Goal: Navigation & Orientation: Go to known website

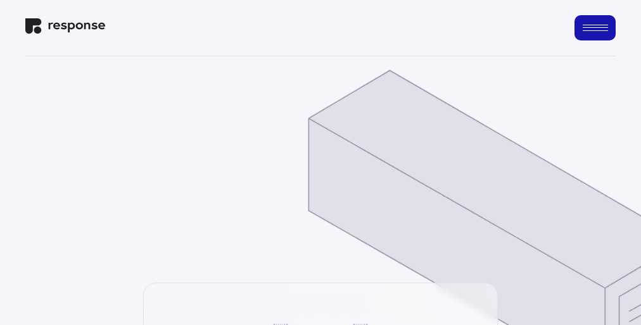
click at [320, 163] on img at bounding box center [495, 225] width 377 height 313
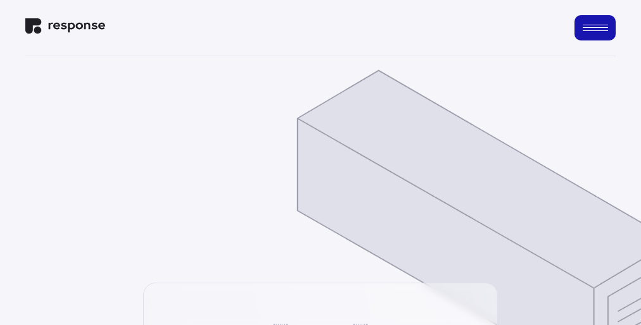
click at [320, 163] on img at bounding box center [484, 225] width 377 height 313
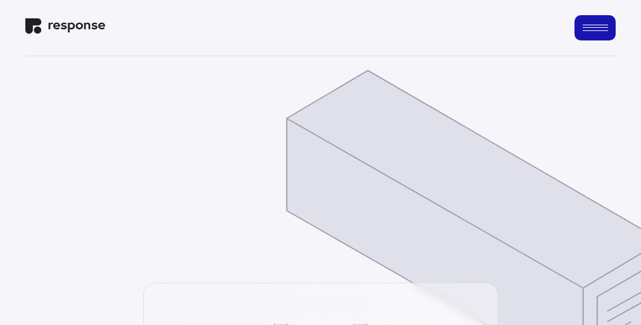
click at [320, 163] on img at bounding box center [474, 225] width 377 height 313
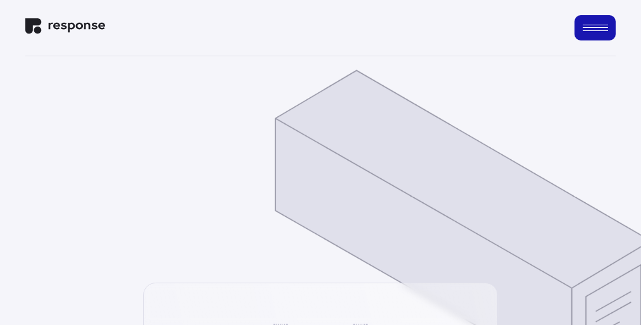
click at [320, 163] on img at bounding box center [462, 225] width 377 height 313
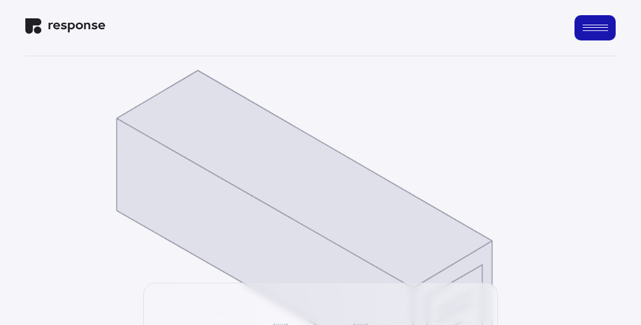
click at [320, 163] on img at bounding box center [303, 225] width 377 height 313
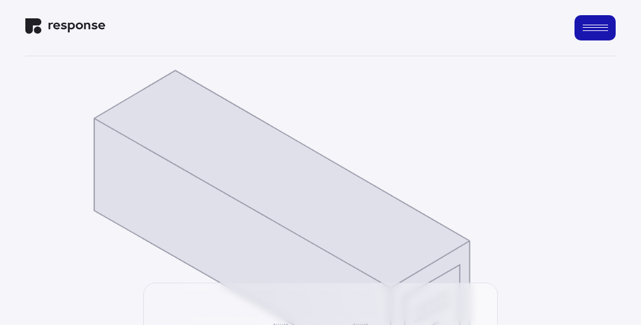
click at [320, 163] on img at bounding box center [281, 225] width 377 height 313
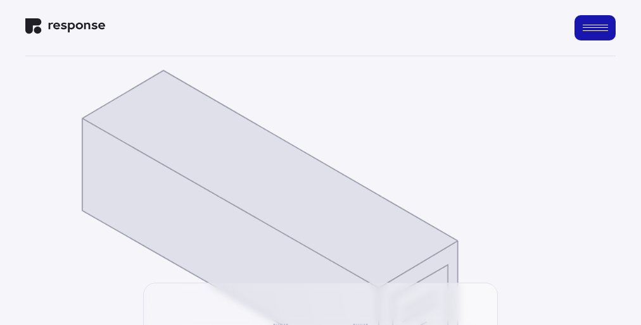
click at [320, 163] on img at bounding box center [269, 225] width 377 height 313
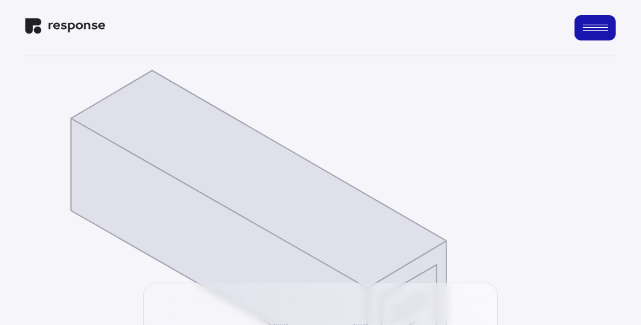
click at [320, 163] on img at bounding box center [258, 225] width 377 height 313
